Goal: Task Accomplishment & Management: Manage account settings

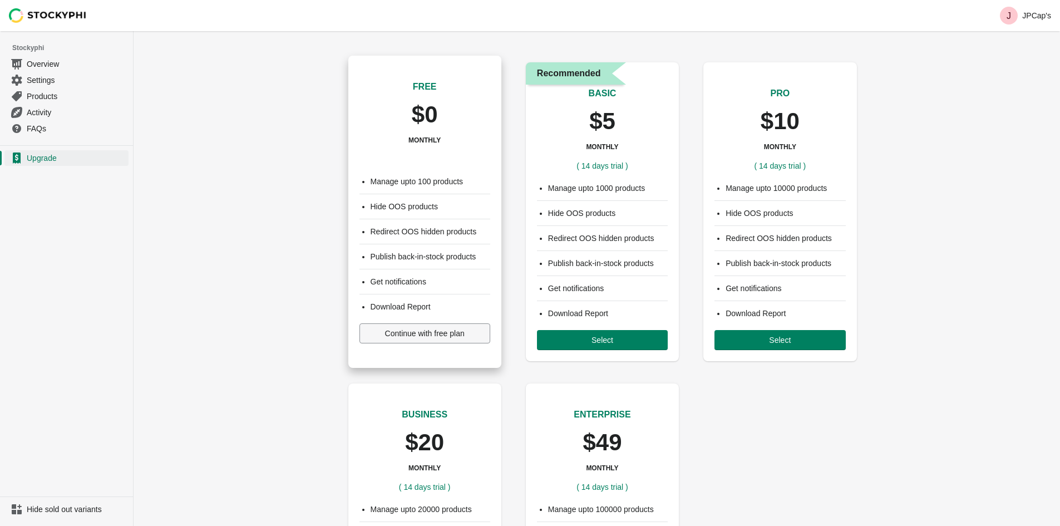
click at [432, 338] on button "Continue with free plan" at bounding box center [424, 333] width 131 height 20
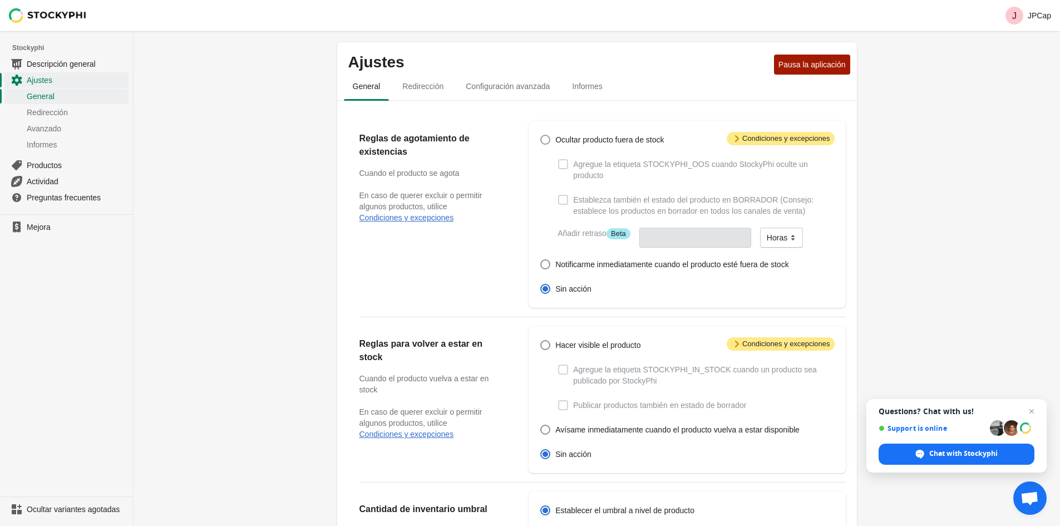
click at [542, 141] on span at bounding box center [545, 140] width 10 height 10
click at [541, 135] on input "Ocultar producto fuera de stock" at bounding box center [540, 135] width 1 height 1
radio input "true"
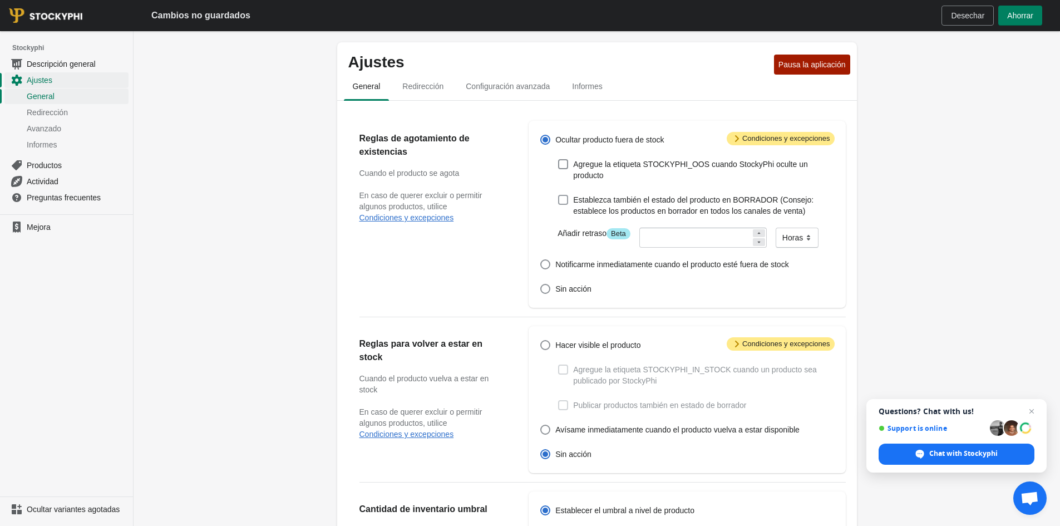
click at [558, 195] on span at bounding box center [563, 200] width 10 height 10
click at [558, 195] on input "Establezca también el estado del producto en BORRADOR (Consejo: establece los p…" at bounding box center [558, 195] width 1 height 1
checkbox input "true"
click at [656, 228] on input "number" at bounding box center [695, 238] width 112 height 20
click at [571, 265] on div "Ocultar producto fuera de stock Agregue la etiqueta STOCKYPHI_OOS cuando Stocky…" at bounding box center [680, 214] width 305 height 165
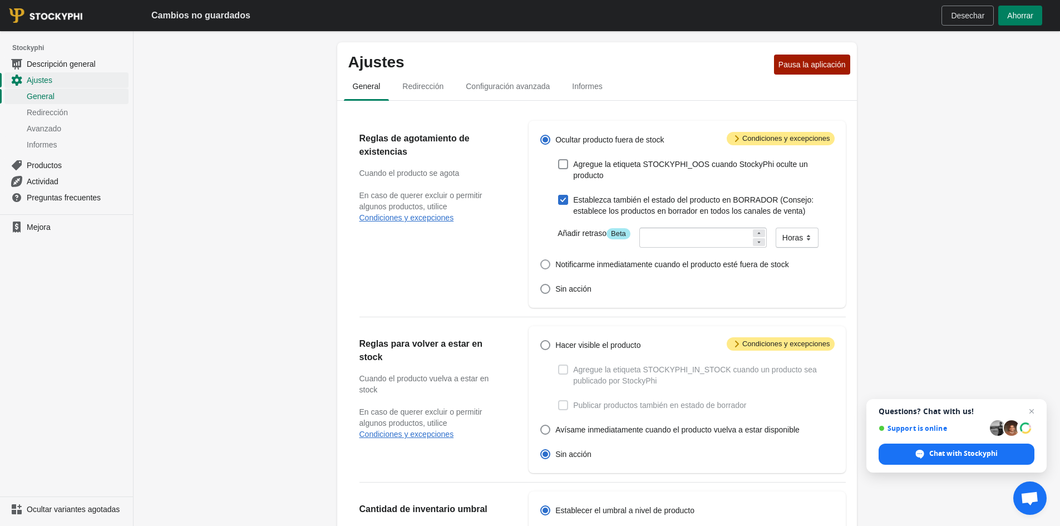
click at [556, 256] on label "Notificarme inmediatamente cuando el producto esté fuera de stock" at bounding box center [664, 264] width 249 height 16
click at [541, 259] on input "Notificarme inmediatamente cuando el producto esté fuera de stock" at bounding box center [540, 259] width 1 height 1
radio input "true"
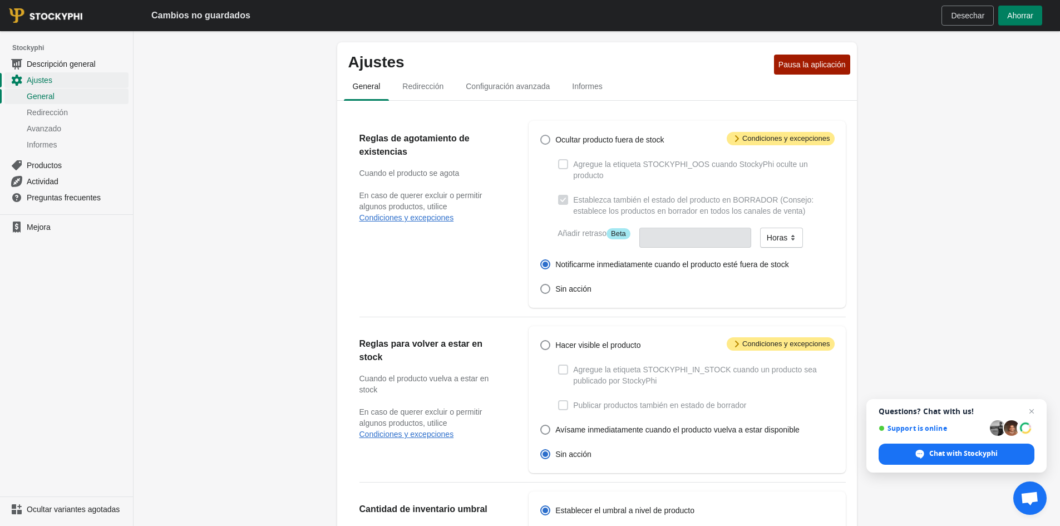
click at [551, 139] on span at bounding box center [545, 139] width 11 height 11
click at [541, 135] on input "Ocultar producto fuera de stock" at bounding box center [540, 135] width 1 height 1
radio input "true"
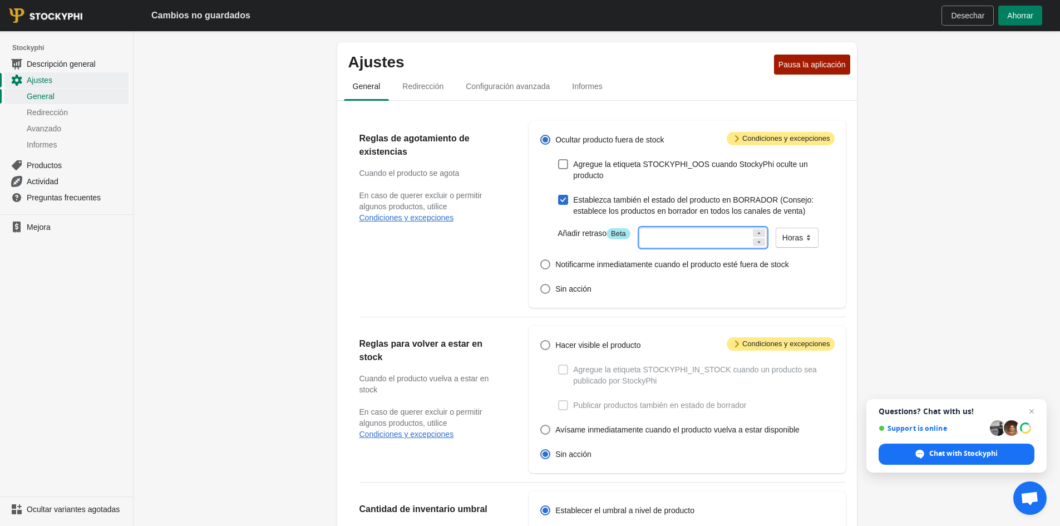
click at [648, 228] on input "number" at bounding box center [695, 238] width 112 height 20
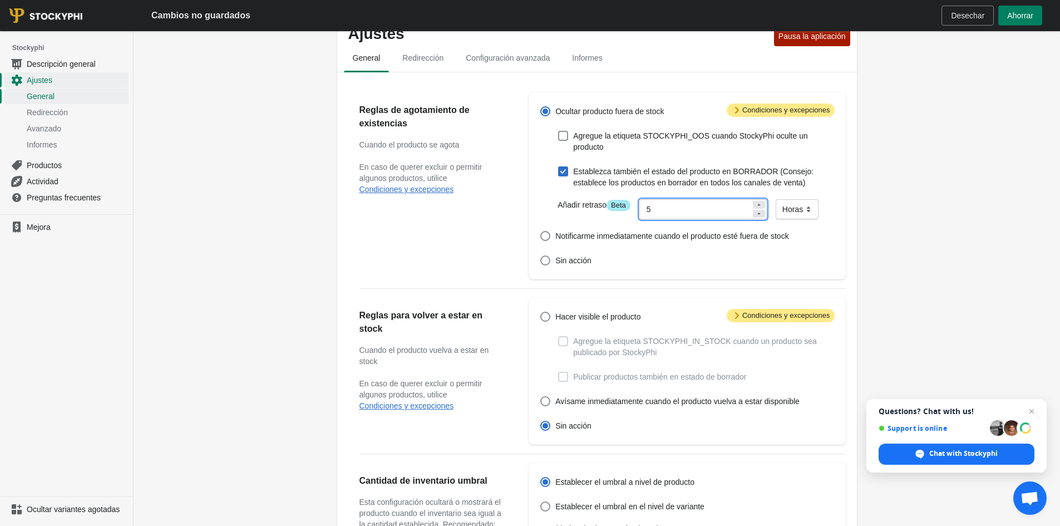
scroll to position [56, 0]
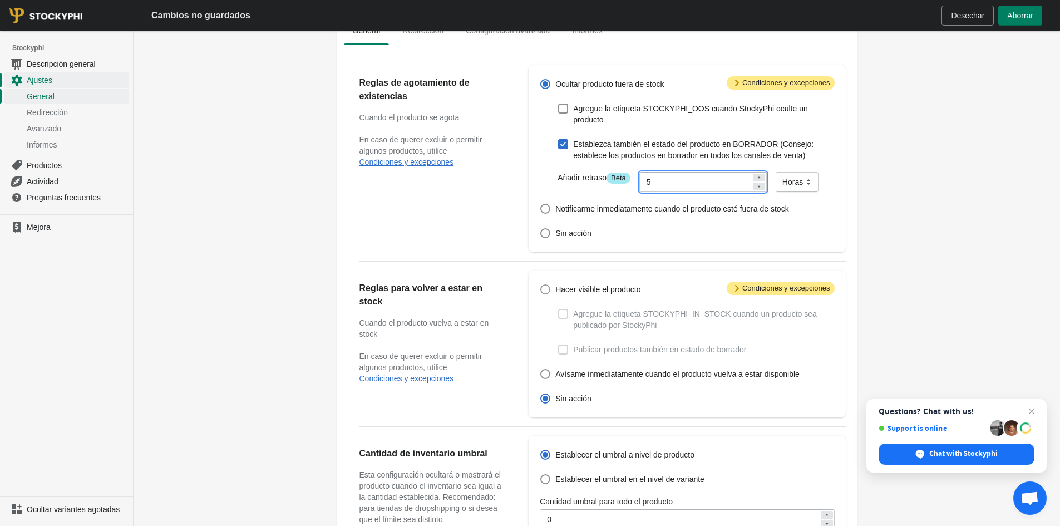
type input "5"
click at [544, 284] on span at bounding box center [545, 289] width 10 height 10
click at [541, 284] on input "Hacer visible el producto" at bounding box center [540, 284] width 1 height 1
radio input "true"
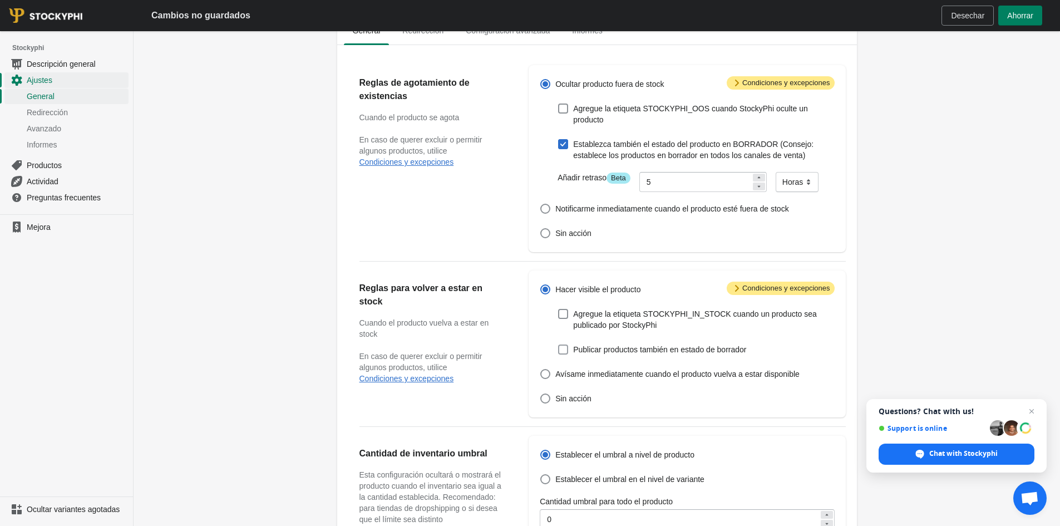
click at [571, 342] on label "Publicar productos también en estado de borrador" at bounding box center [651, 350] width 189 height 16
click at [558, 344] on input "Publicar productos también en estado de borrador" at bounding box center [558, 344] width 1 height 1
checkbox input "true"
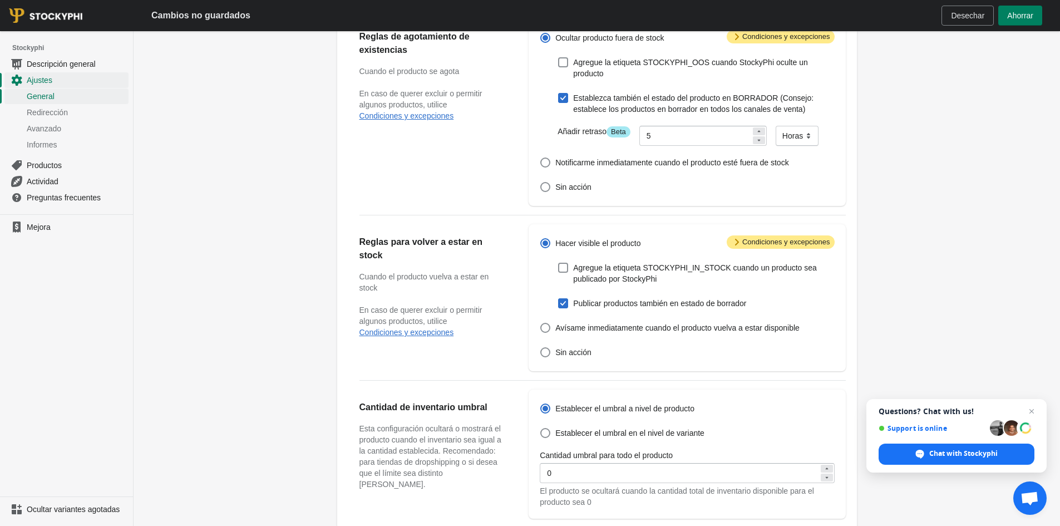
scroll to position [167, 0]
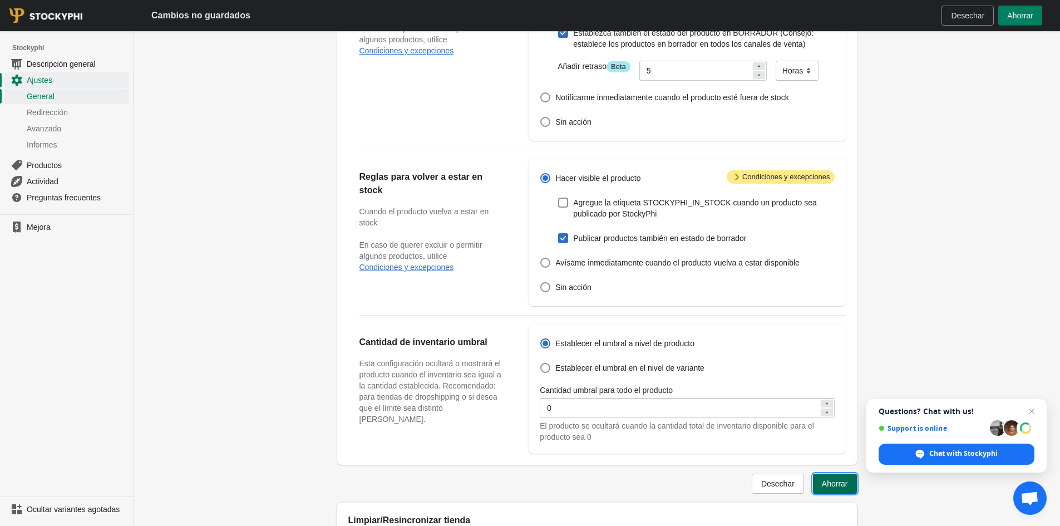
click at [826, 479] on font "Ahorrar" at bounding box center [835, 483] width 26 height 9
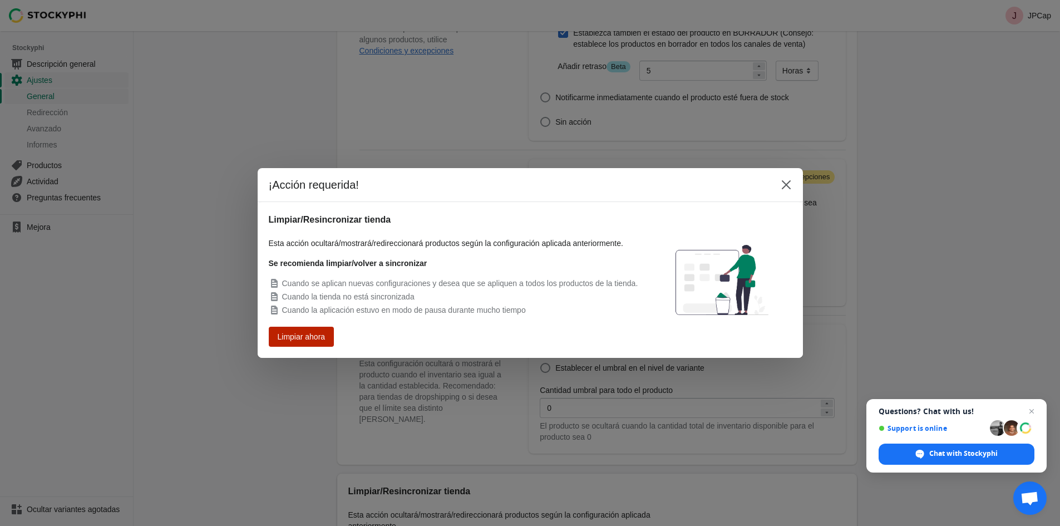
click at [319, 334] on font "Limpiar ahora" at bounding box center [301, 337] width 43 height 8
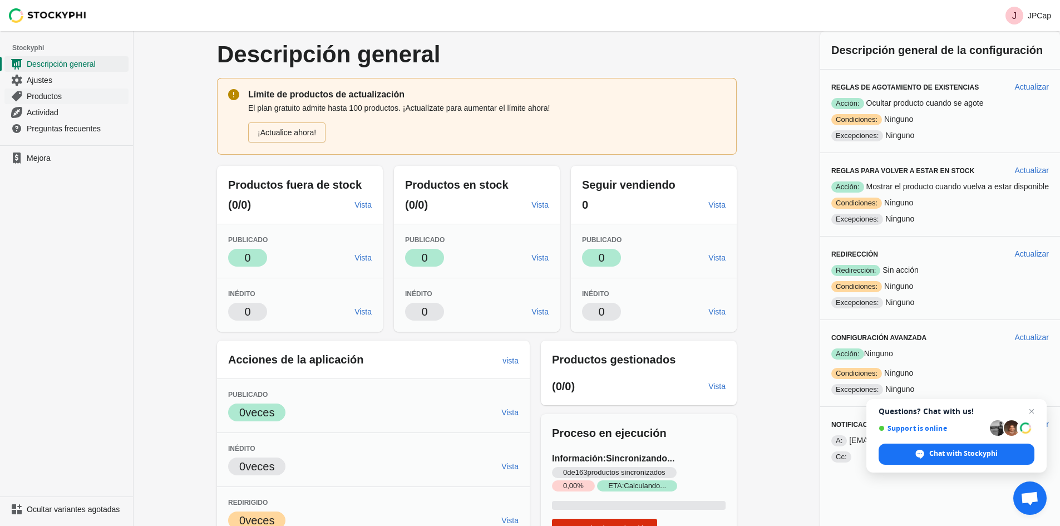
click at [75, 97] on span "Productos" at bounding box center [77, 96] width 100 height 11
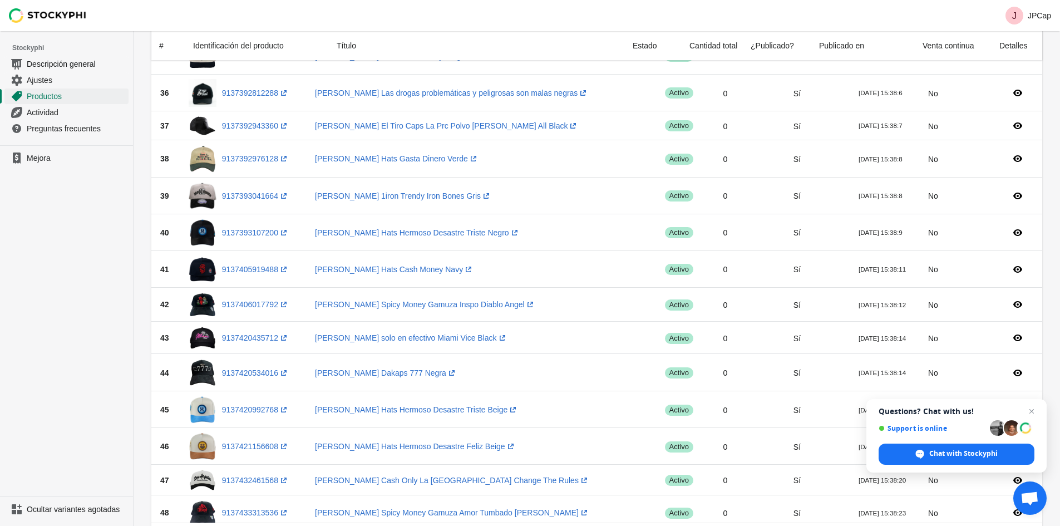
scroll to position [1352, 0]
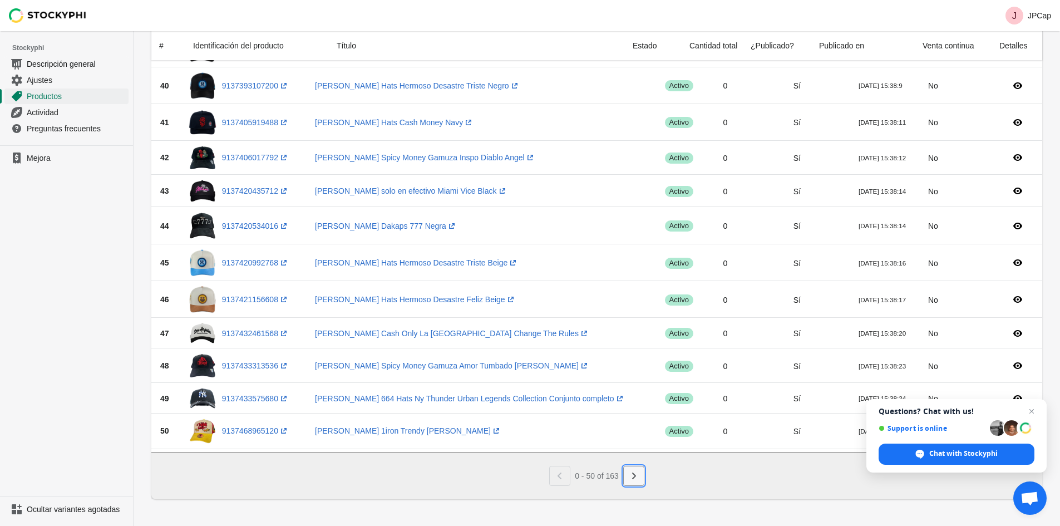
click at [630, 474] on icon "Próximo" at bounding box center [633, 475] width 11 height 11
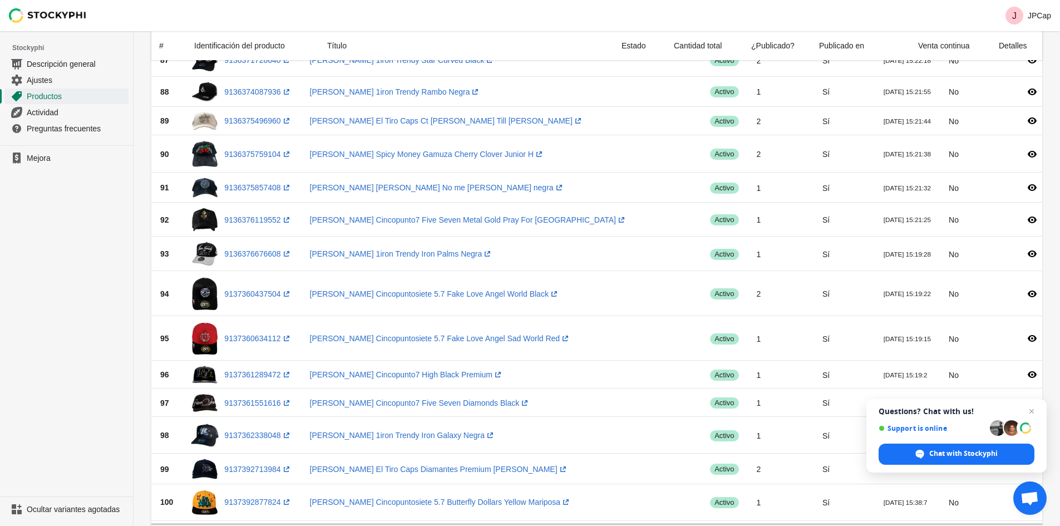
scroll to position [1377, 0]
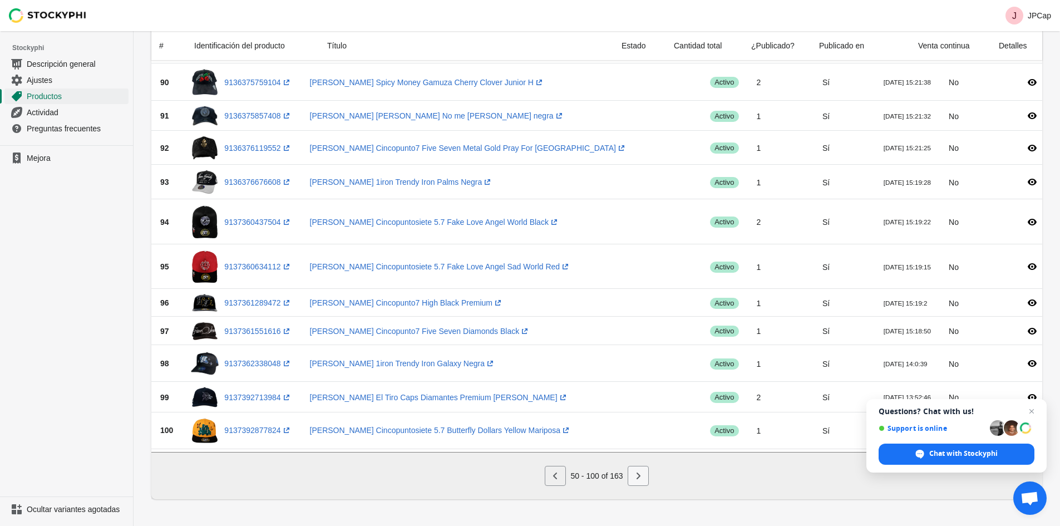
click at [641, 479] on icon "Próximo" at bounding box center [637, 475] width 11 height 11
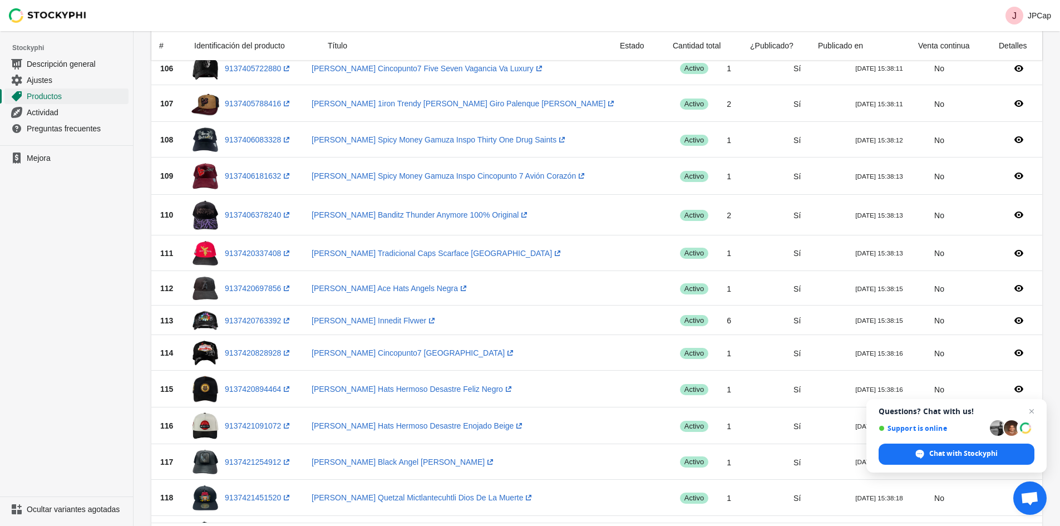
scroll to position [0, 0]
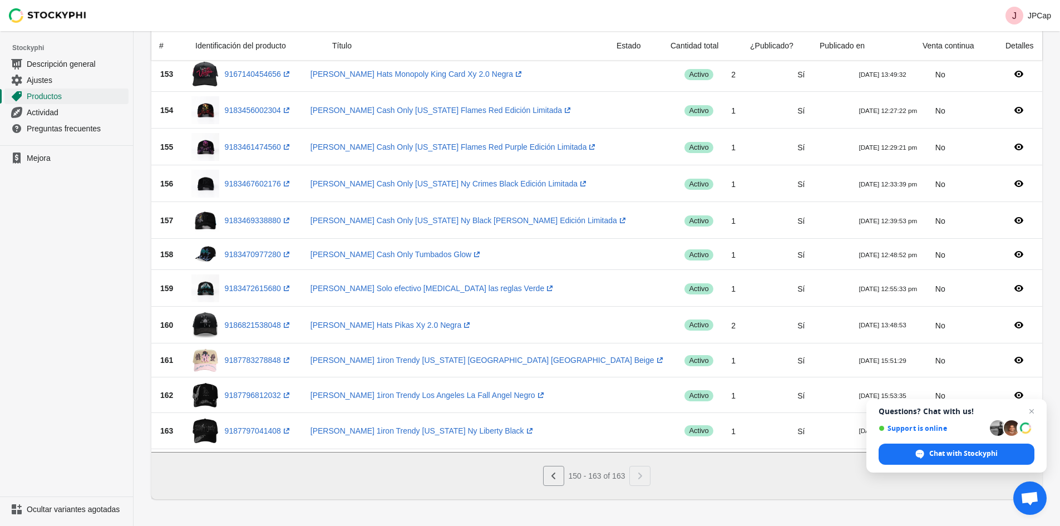
scroll to position [157, 0]
click at [553, 486] on div "150 - 163 of 163" at bounding box center [596, 475] width 891 height 47
click at [553, 479] on icon "Anterior" at bounding box center [553, 475] width 11 height 11
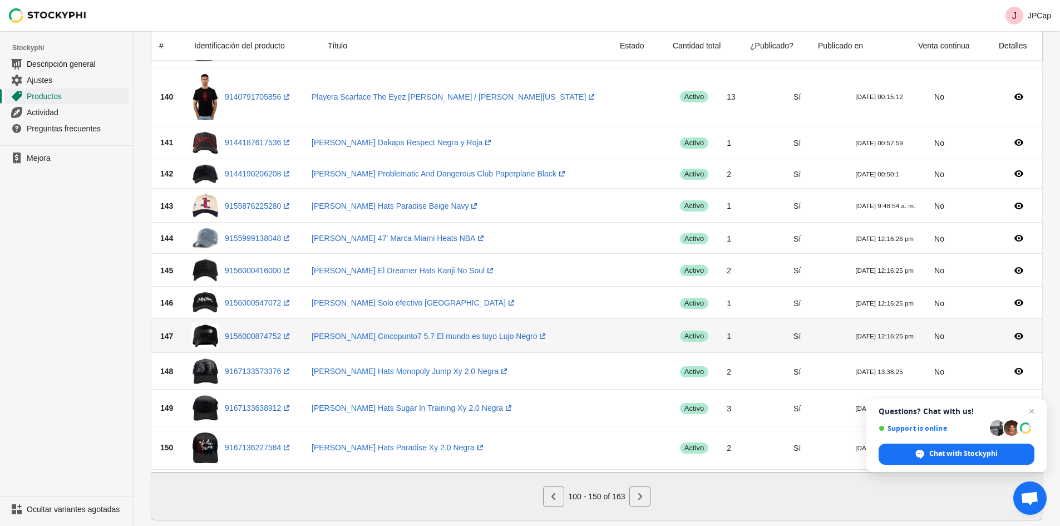
scroll to position [1464, 0]
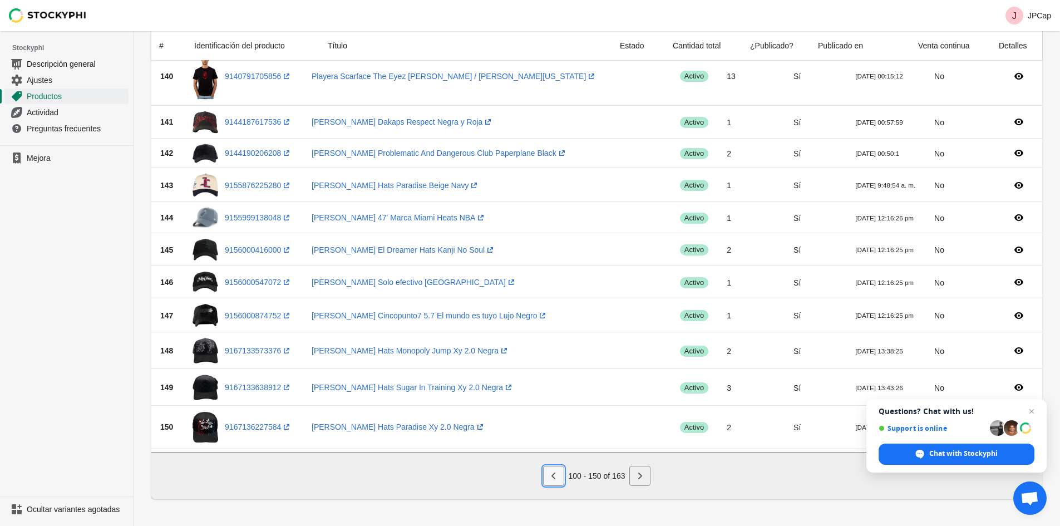
click at [554, 473] on icon "Anterior" at bounding box center [553, 475] width 4 height 7
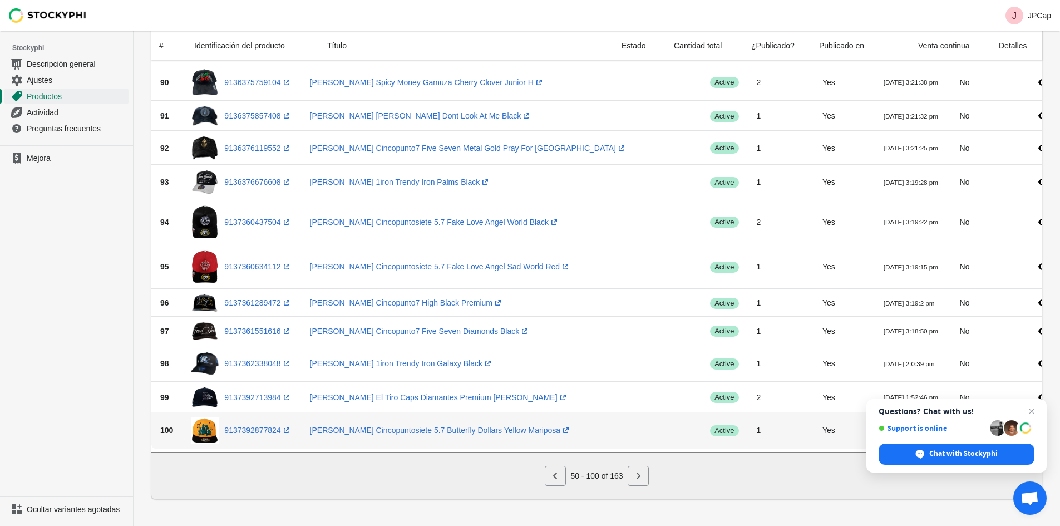
scroll to position [1377, 0]
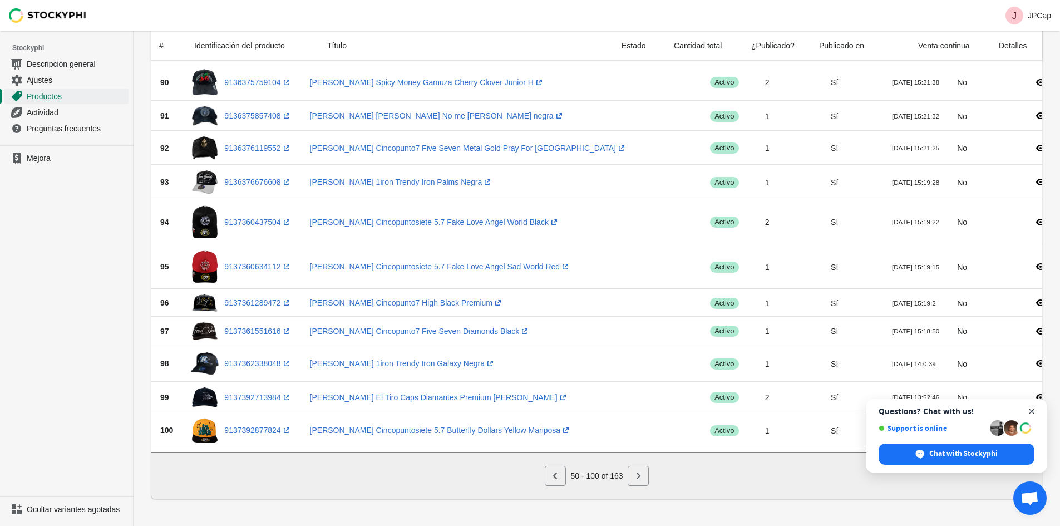
click at [1035, 408] on span "Close chat" at bounding box center [1032, 411] width 14 height 14
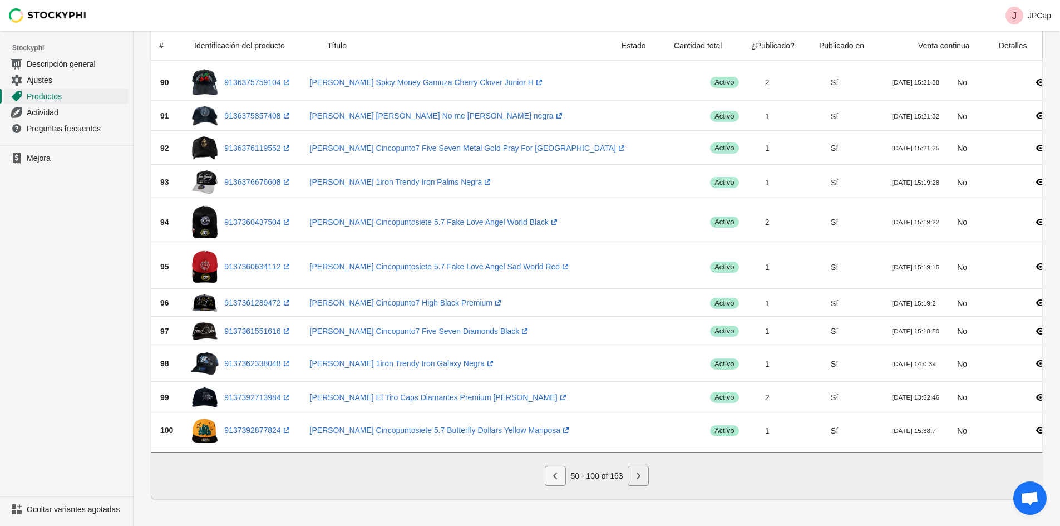
click at [557, 477] on icon "Anterior" at bounding box center [555, 475] width 11 height 11
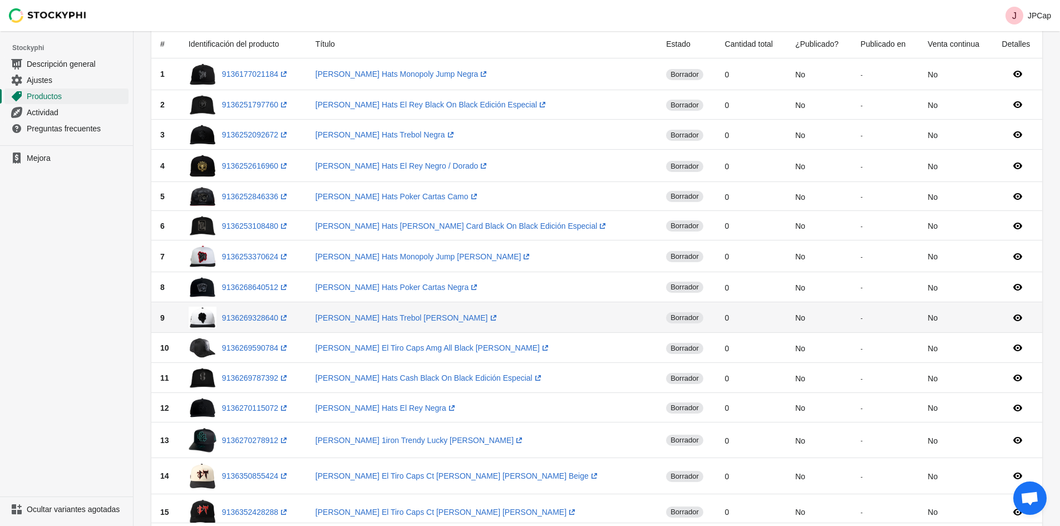
scroll to position [0, 0]
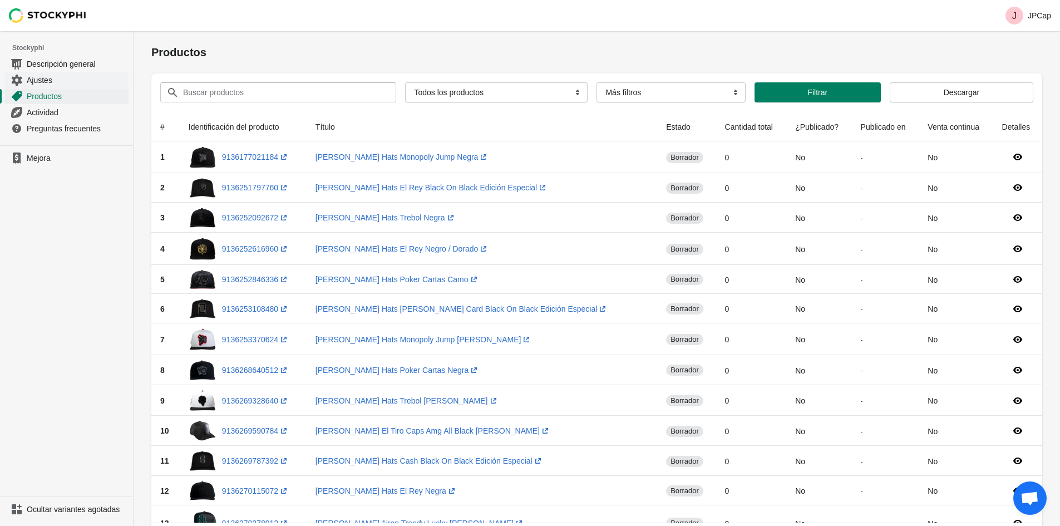
click at [61, 77] on span "Ajustes" at bounding box center [77, 80] width 100 height 11
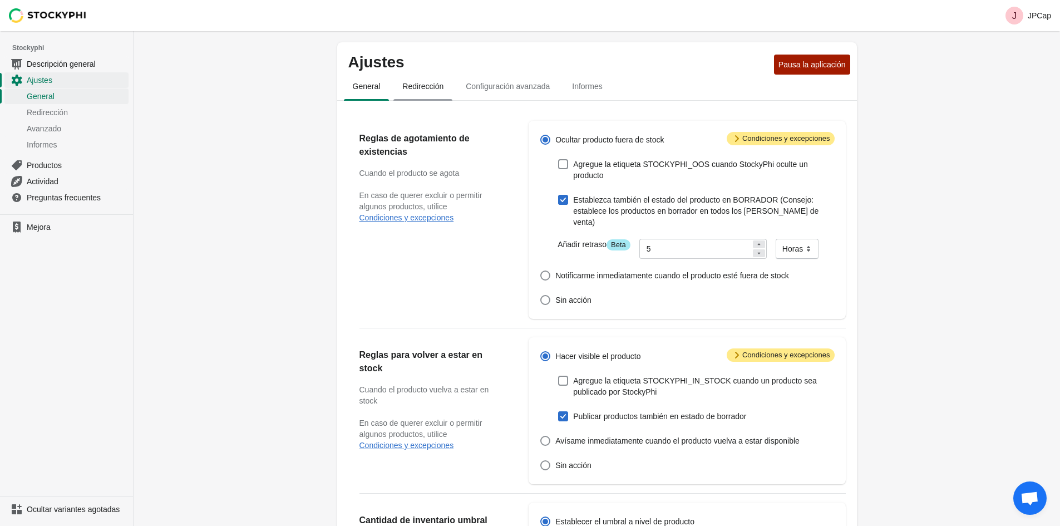
click at [433, 99] on button "Redirección" at bounding box center [422, 86] width 63 height 29
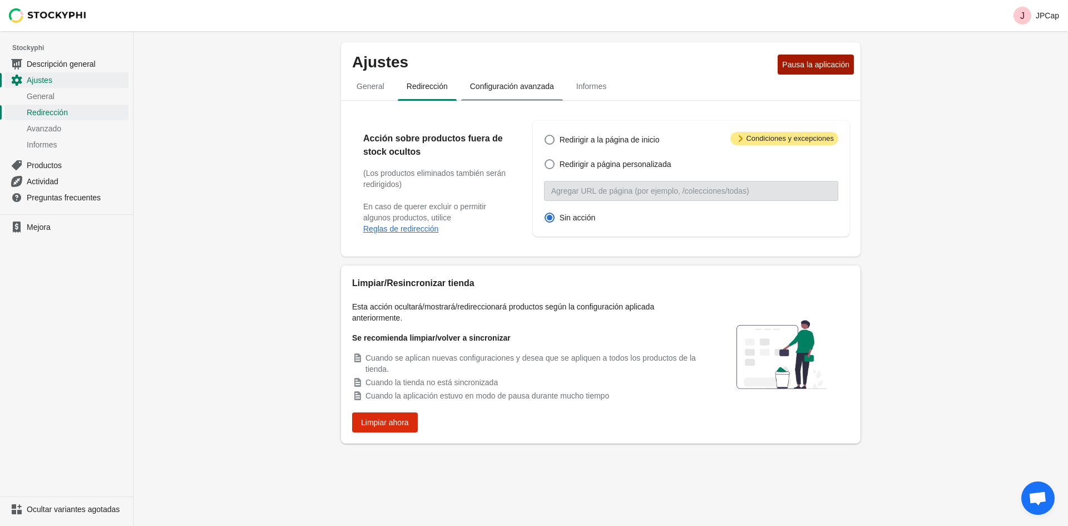
click at [501, 83] on font "Configuración avanzada" at bounding box center [512, 86] width 84 height 9
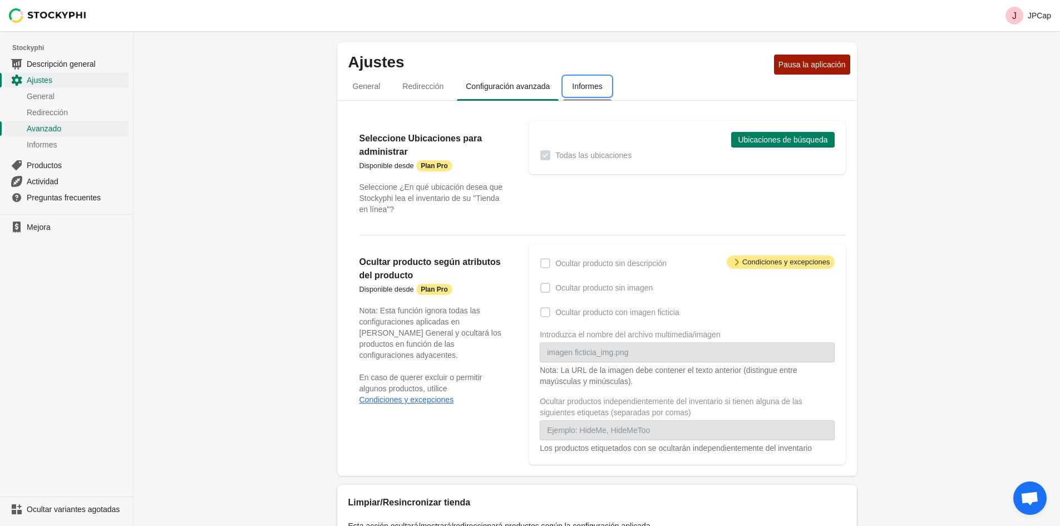
click at [595, 85] on font "Informes" at bounding box center [587, 86] width 30 height 9
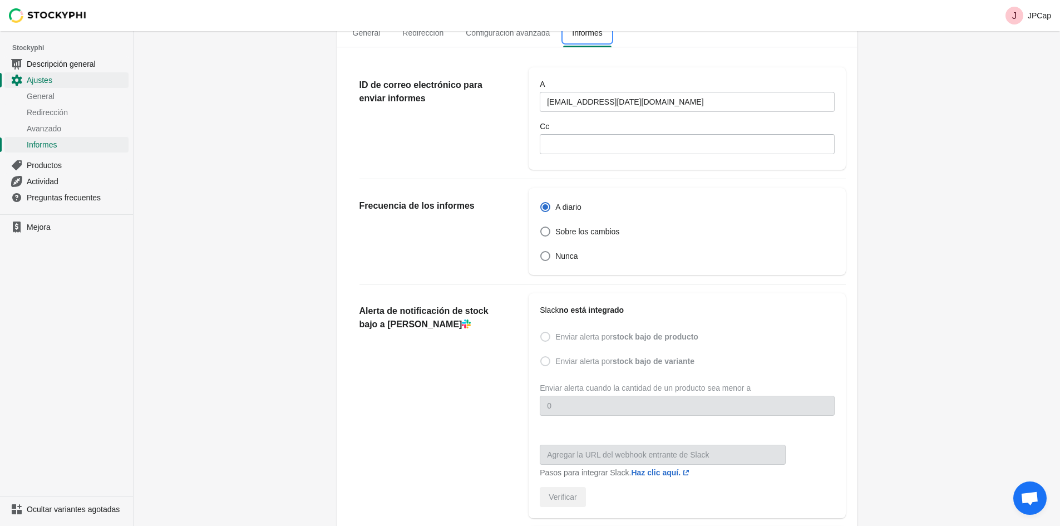
scroll to position [56, 0]
click at [547, 225] on span at bounding box center [545, 229] width 10 height 10
click at [541, 225] on input "Sobre los cambios" at bounding box center [540, 224] width 1 height 1
radio input "false"
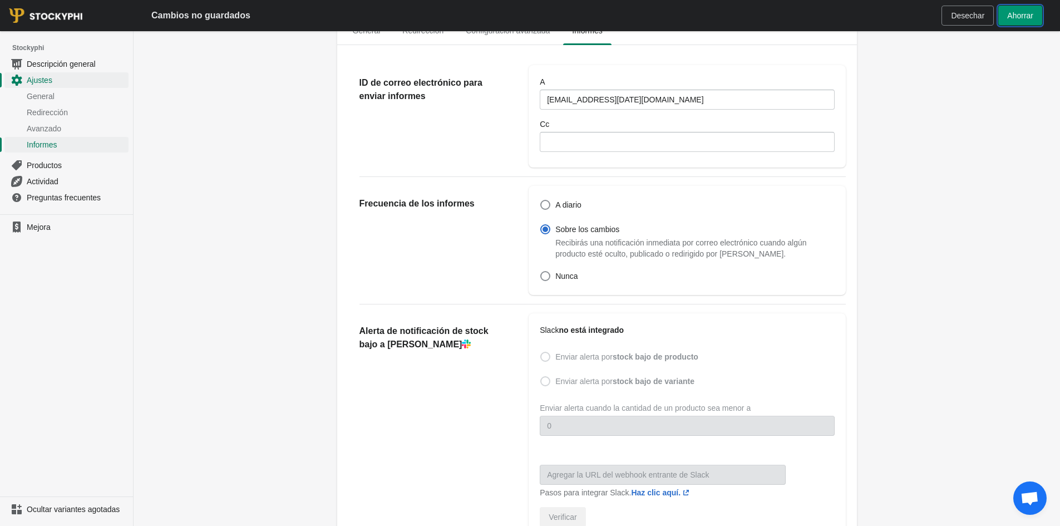
click at [1015, 9] on button "Ahorrar" at bounding box center [1020, 16] width 44 height 20
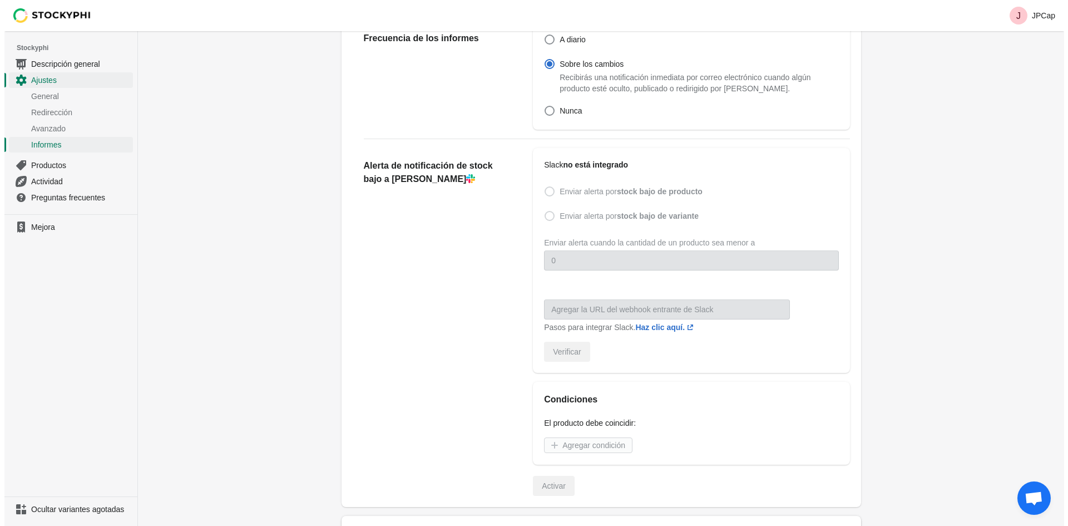
scroll to position [0, 0]
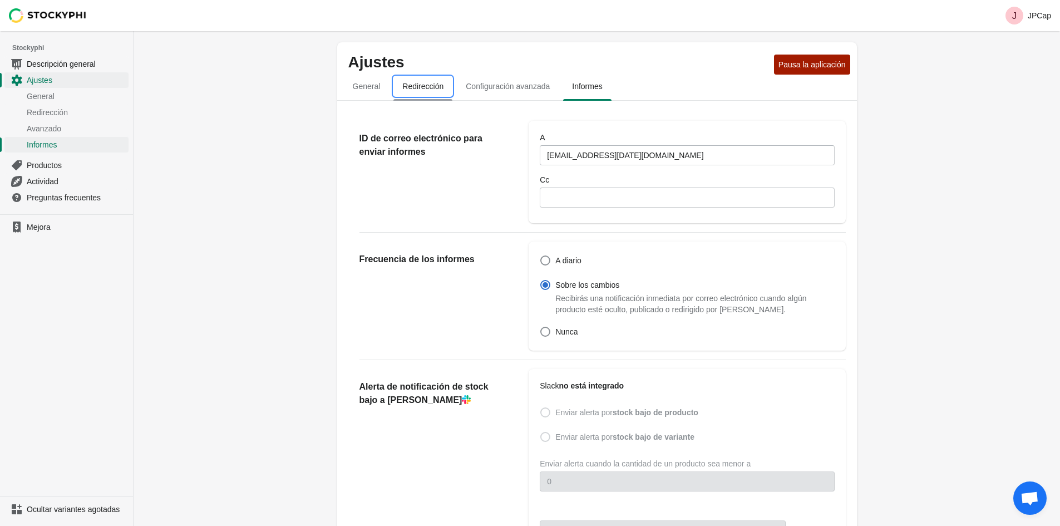
click at [424, 87] on font "Redirección" at bounding box center [422, 86] width 41 height 9
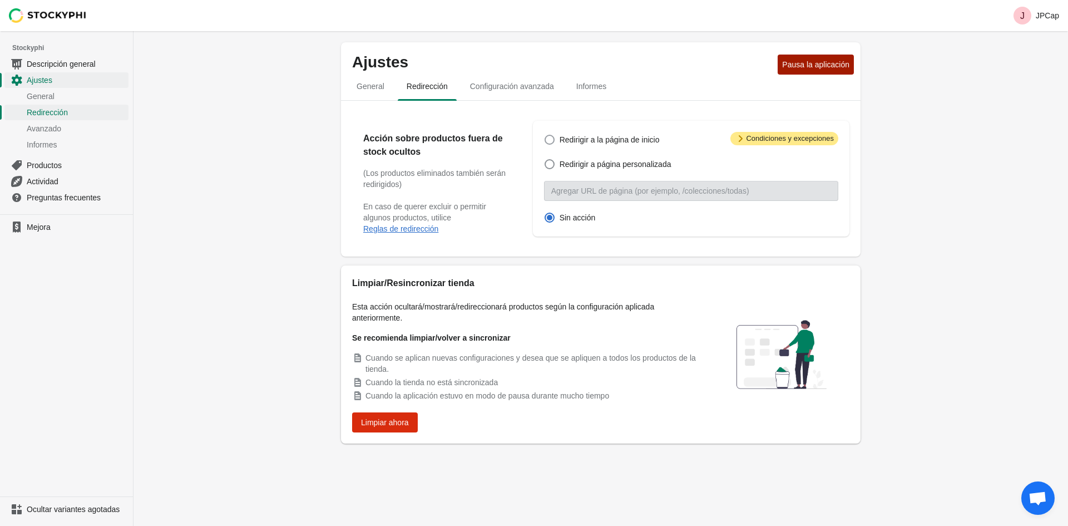
click at [553, 141] on span at bounding box center [550, 140] width 10 height 10
click at [545, 135] on input "Redirigir a la página de inicio" at bounding box center [545, 135] width 1 height 1
radio input "true"
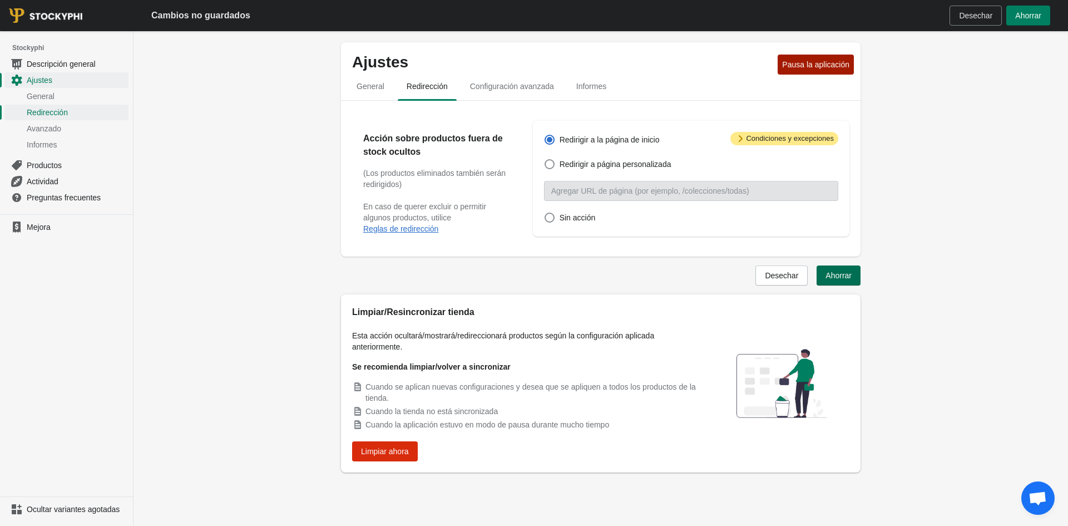
click at [840, 266] on button "Ahorrar" at bounding box center [839, 275] width 44 height 20
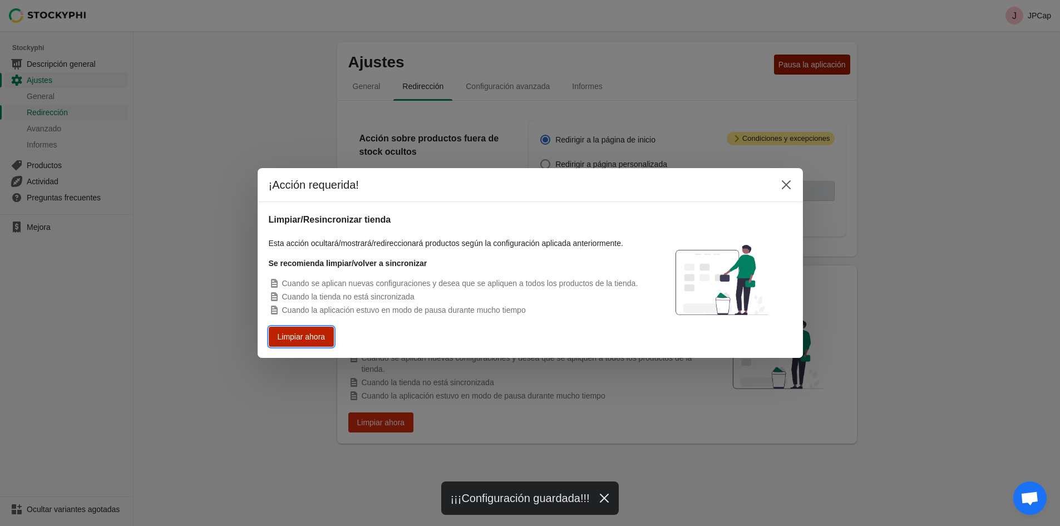
click at [305, 333] on font "Limpiar ahora" at bounding box center [301, 337] width 44 height 8
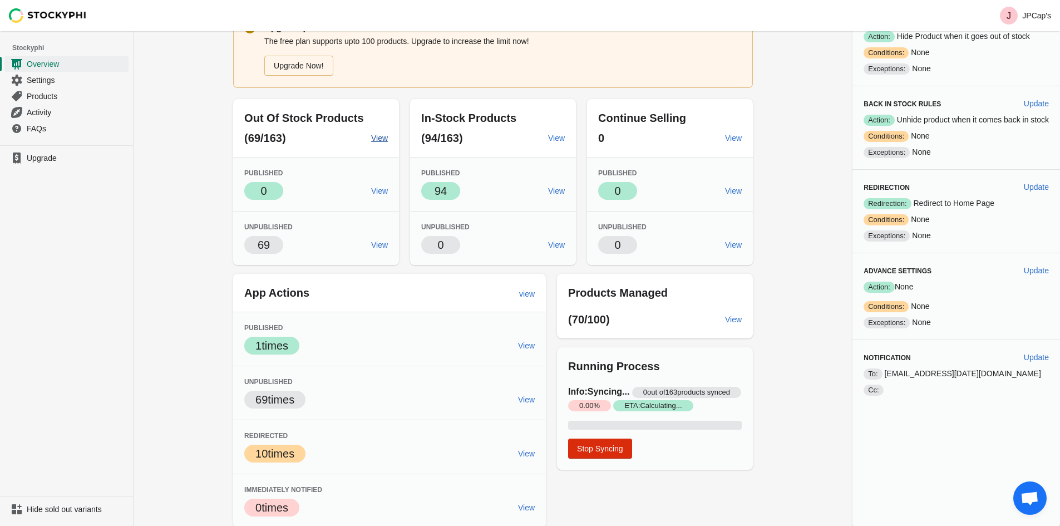
scroll to position [68, 0]
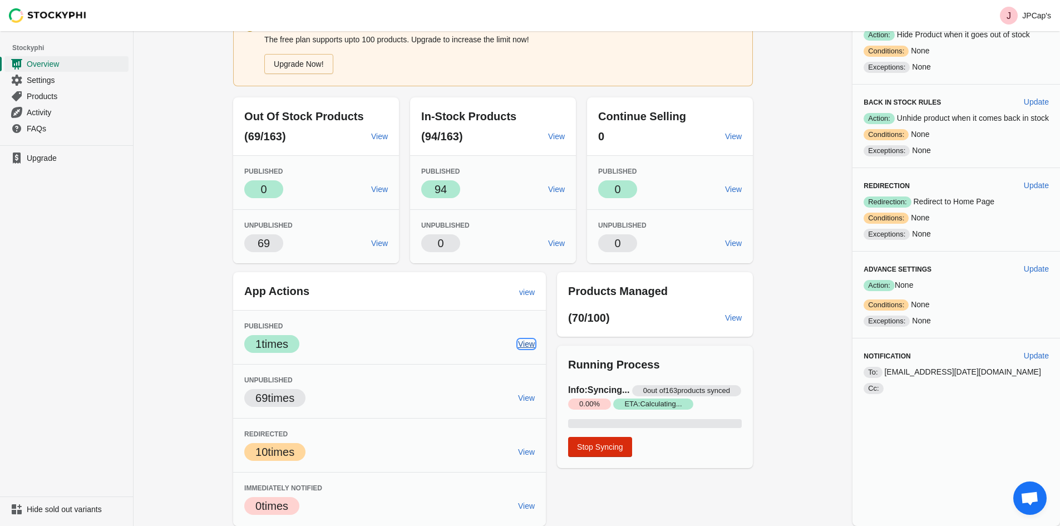
click at [530, 339] on span "View" at bounding box center [526, 343] width 17 height 9
click at [40, 90] on link "Products" at bounding box center [66, 96] width 124 height 16
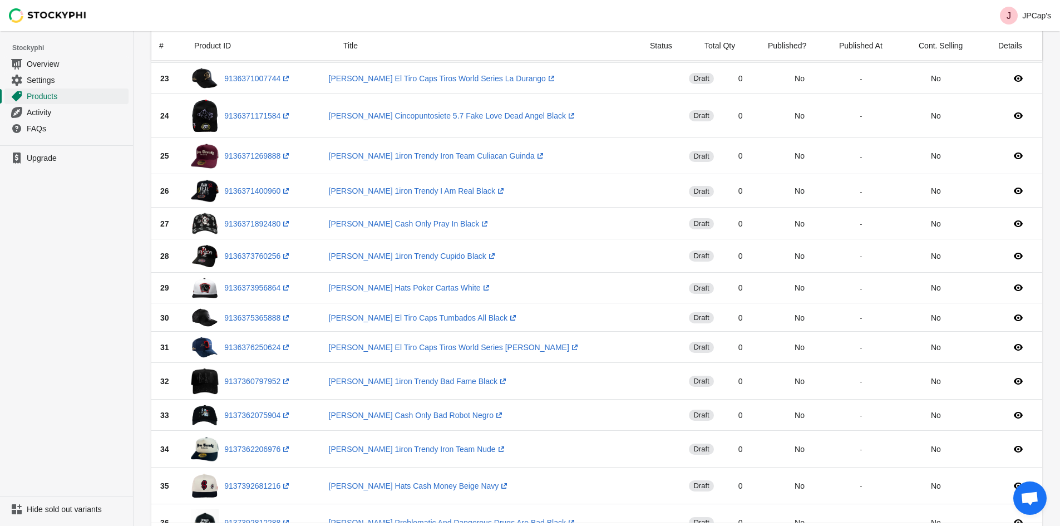
scroll to position [779, 0]
